Goal: Task Accomplishment & Management: Use online tool/utility

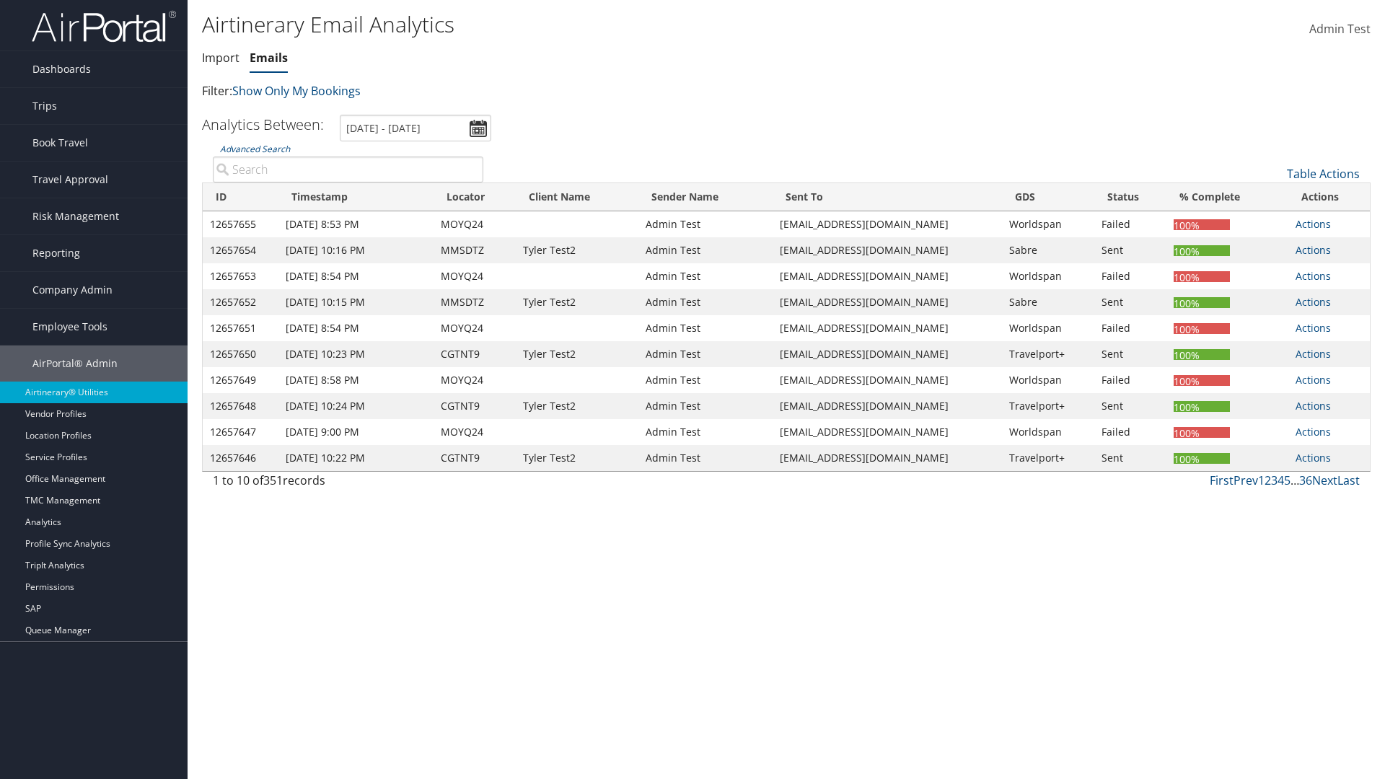
click at [268, 58] on link "Emails" at bounding box center [269, 58] width 38 height 16
click at [415, 128] on input "[DATE] - [DATE]" at bounding box center [415, 128] width 151 height 27
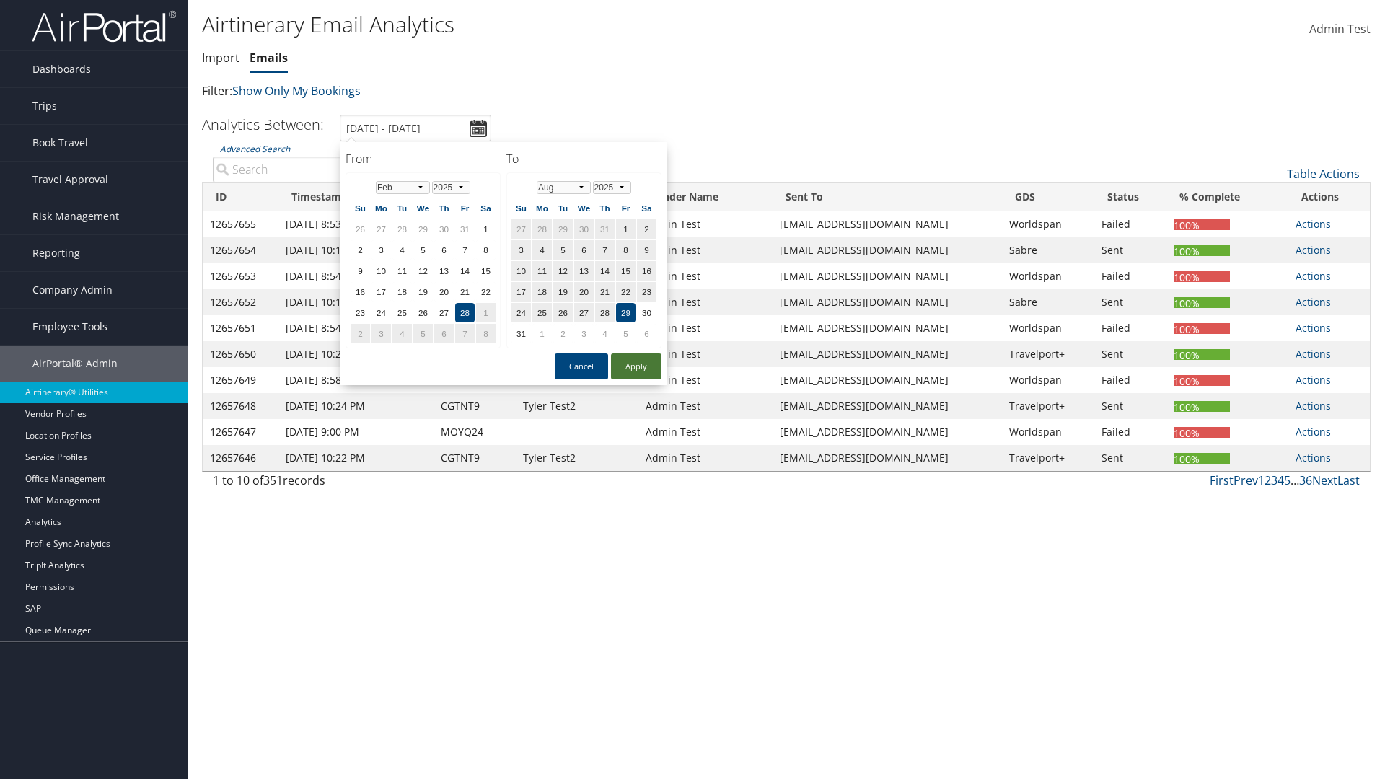
click at [636, 366] on button "Apply" at bounding box center [636, 366] width 50 height 26
type input "1/1/2024 - 6/1/2024"
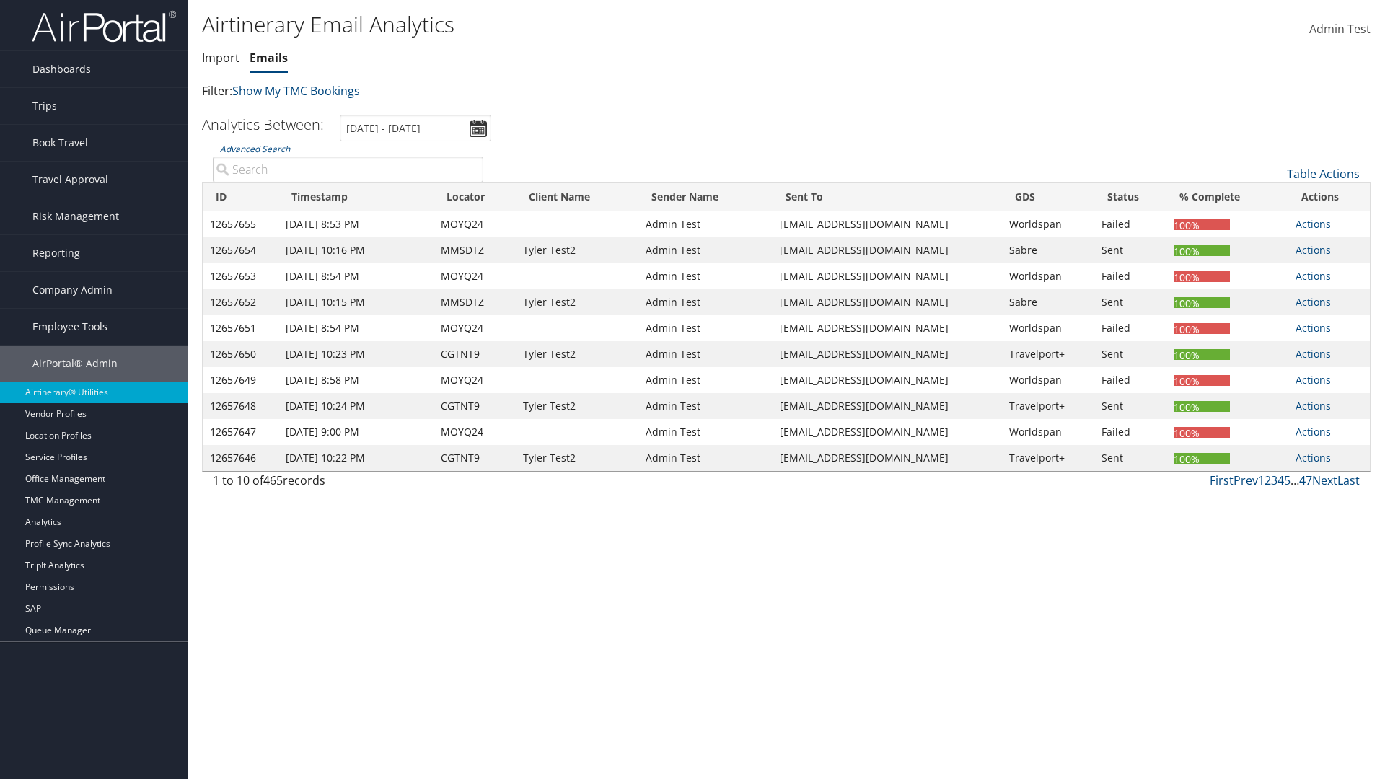
click at [241, 197] on th "ID" at bounding box center [241, 197] width 76 height 28
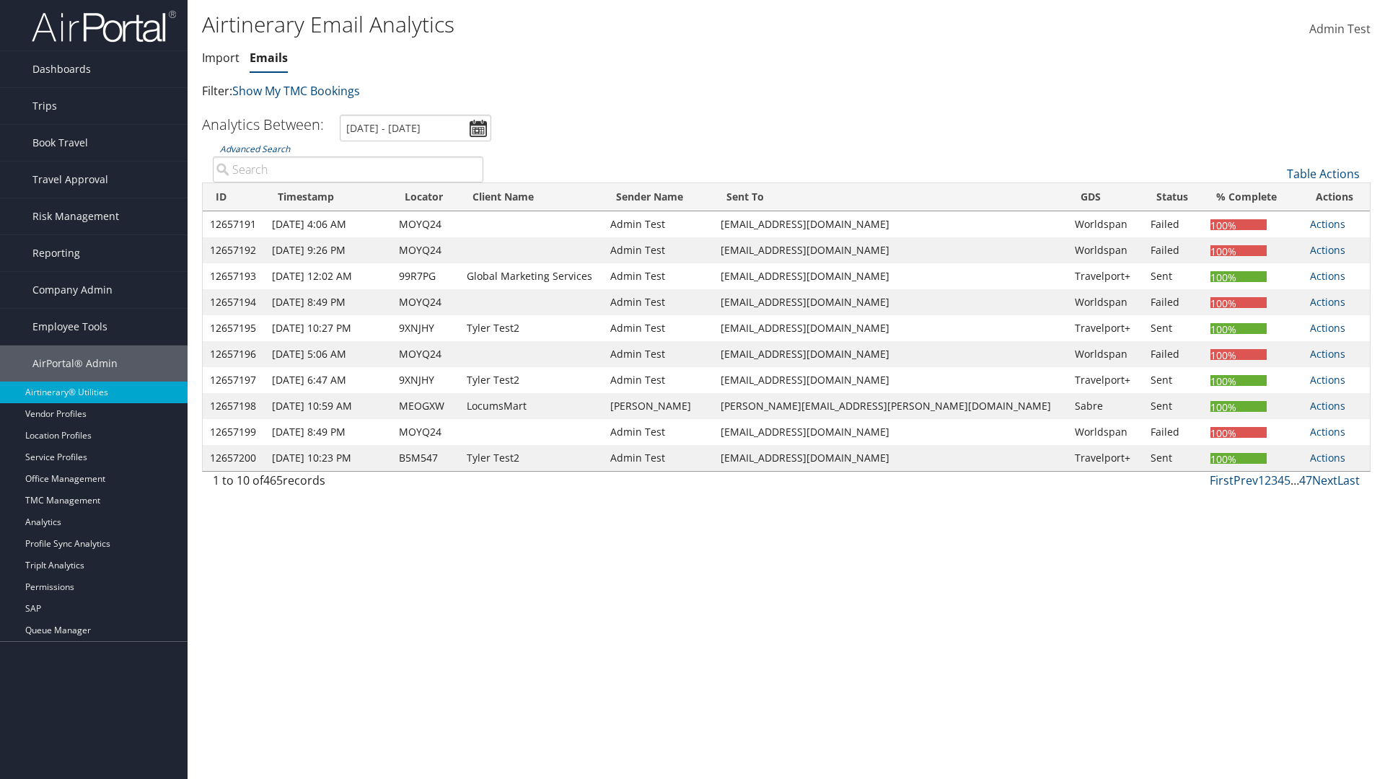
click at [239, 197] on th "ID" at bounding box center [234, 197] width 62 height 28
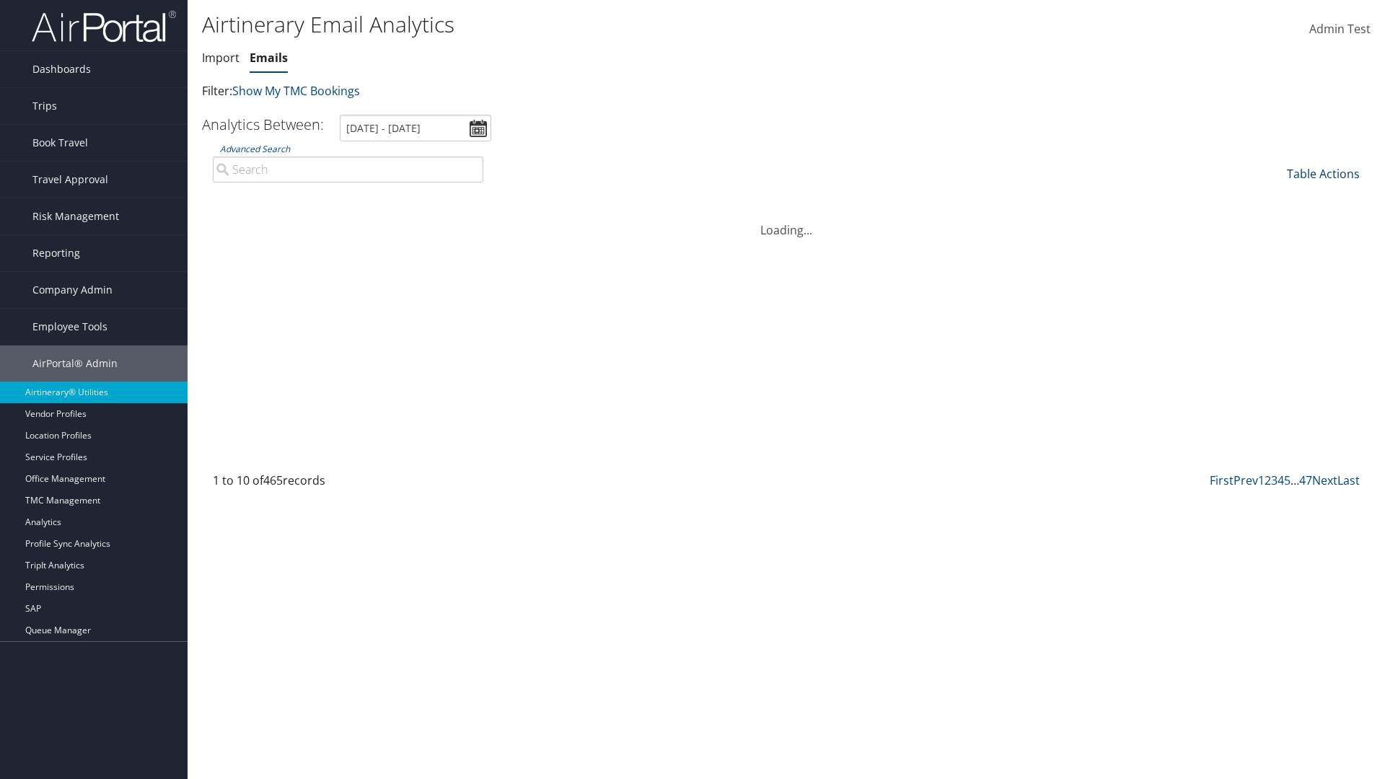
click at [1323, 174] on link "Table Actions" at bounding box center [1323, 174] width 73 height 16
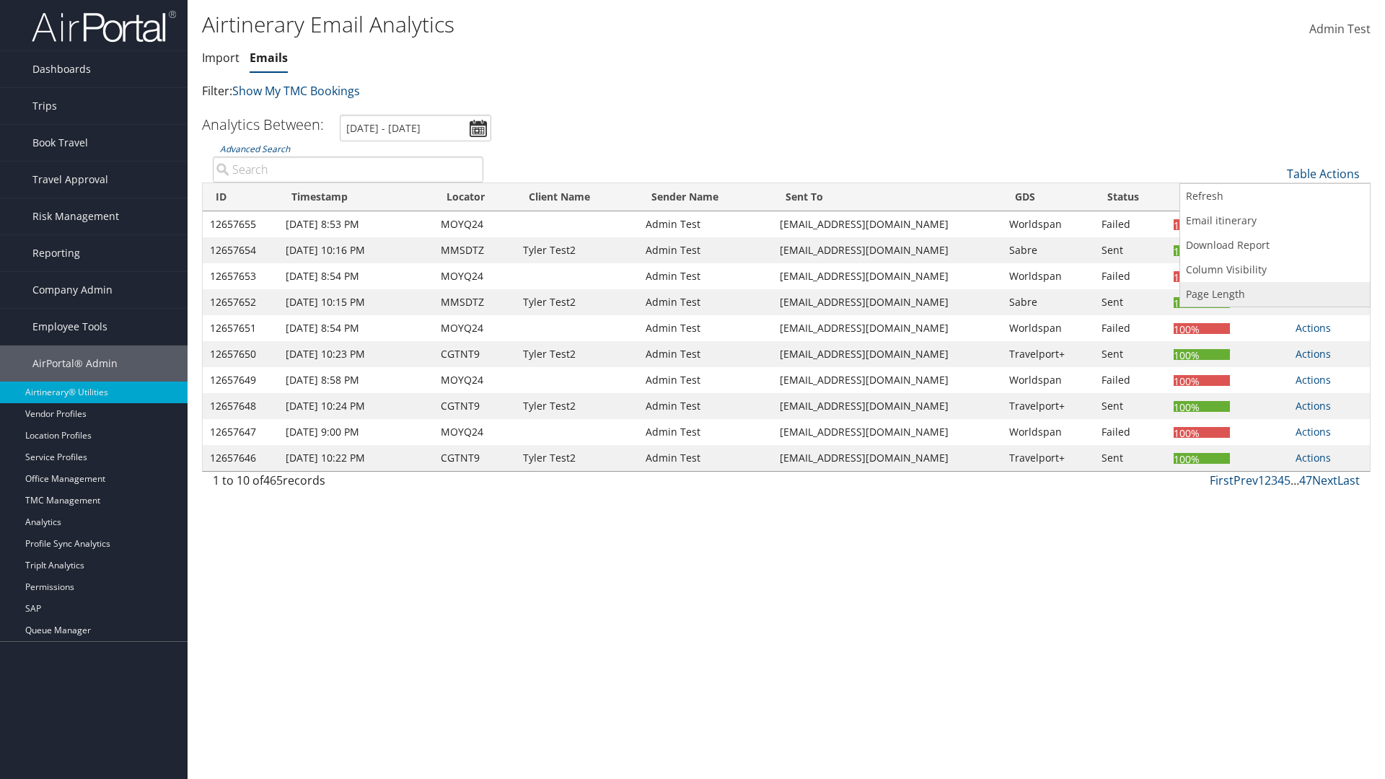
click at [1275, 294] on link "Page Length" at bounding box center [1275, 294] width 190 height 25
click at [1275, 222] on link "25" at bounding box center [1275, 222] width 190 height 25
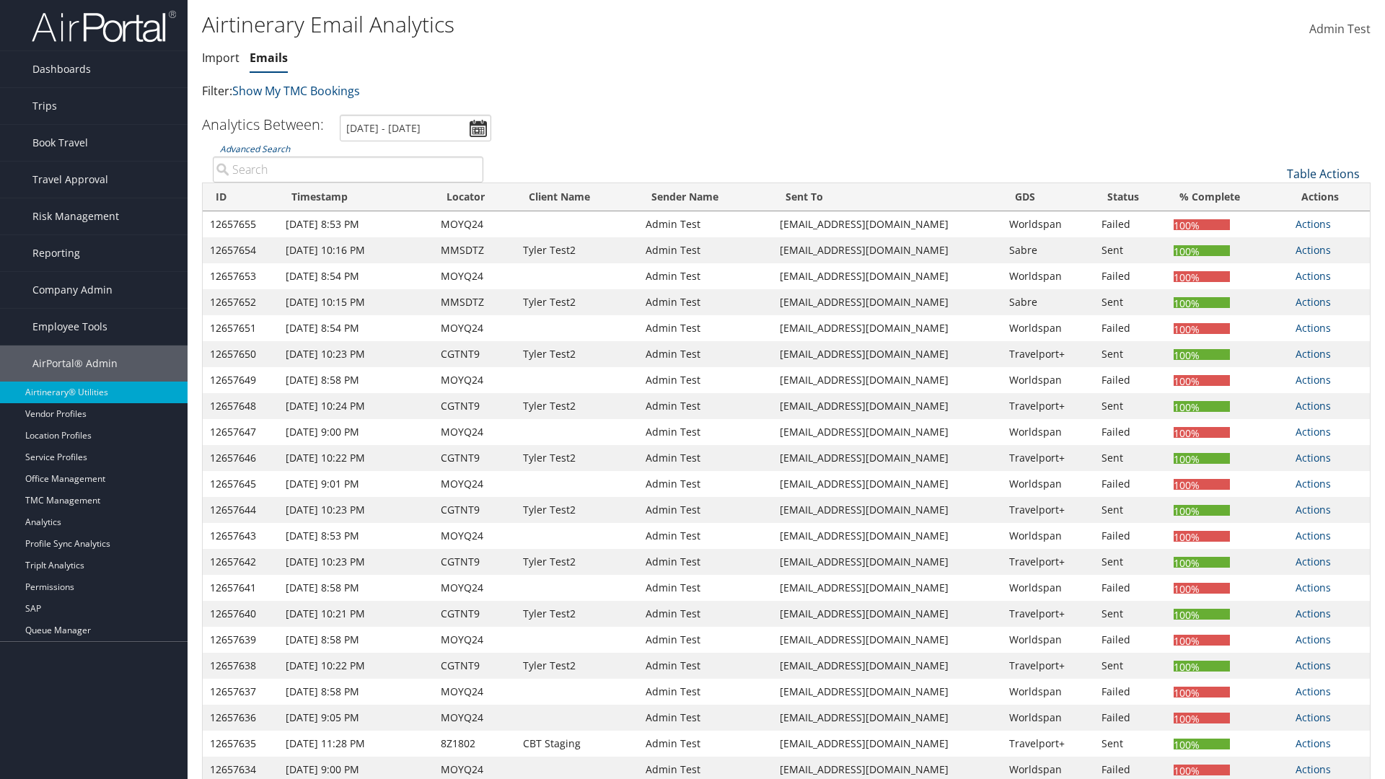
click at [1323, 166] on link "Table Actions" at bounding box center [1323, 174] width 73 height 16
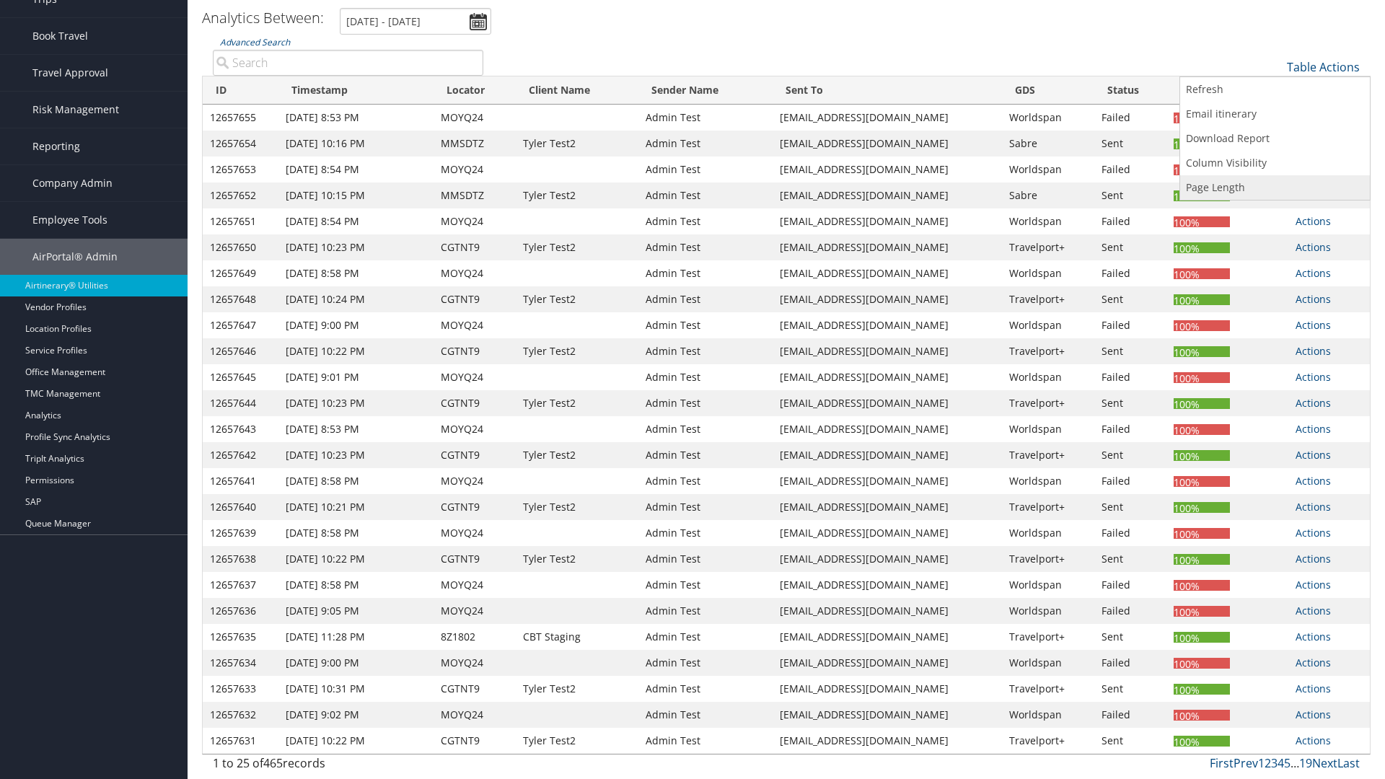
click at [1275, 188] on link "Page Length" at bounding box center [1275, 187] width 190 height 25
click at [1275, 140] on link "50" at bounding box center [1275, 140] width 190 height 25
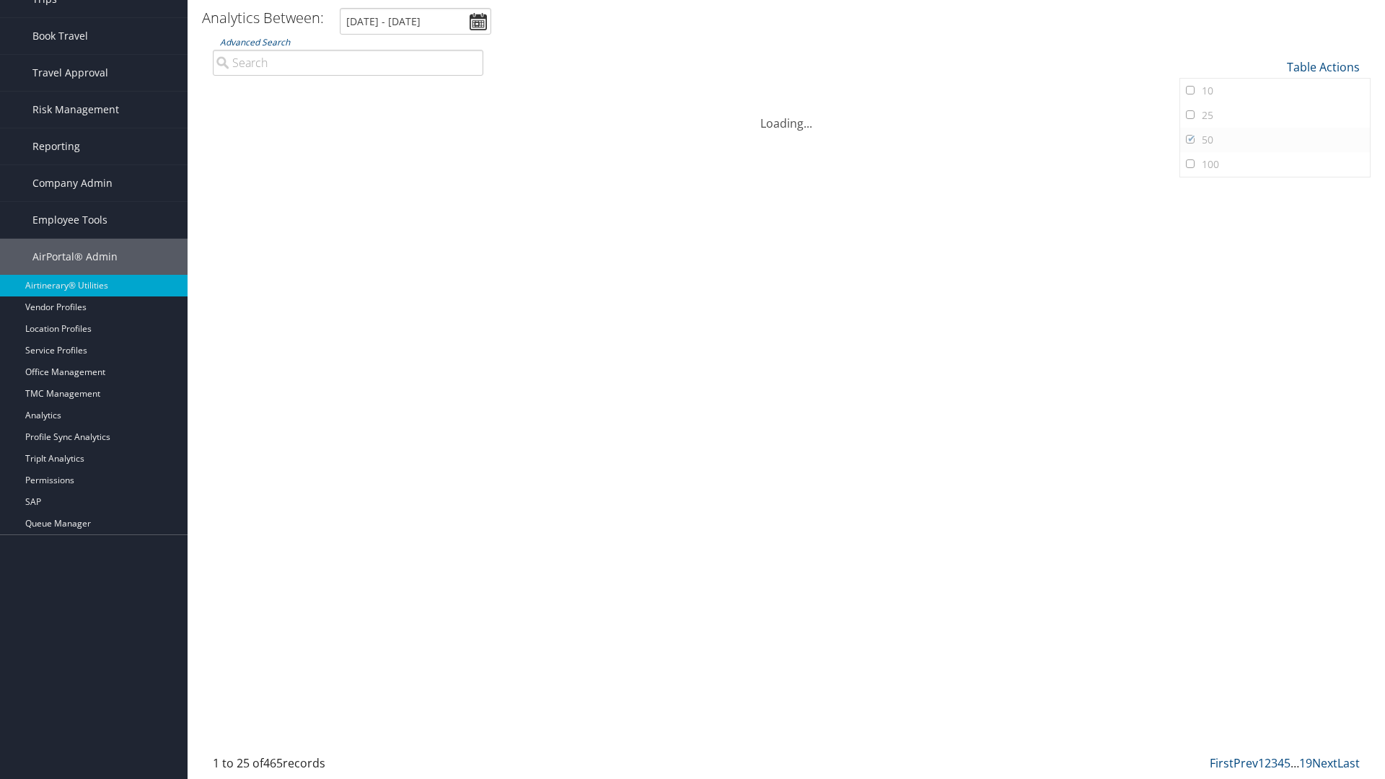
scroll to position [0, 0]
